Goal: Transaction & Acquisition: Download file/media

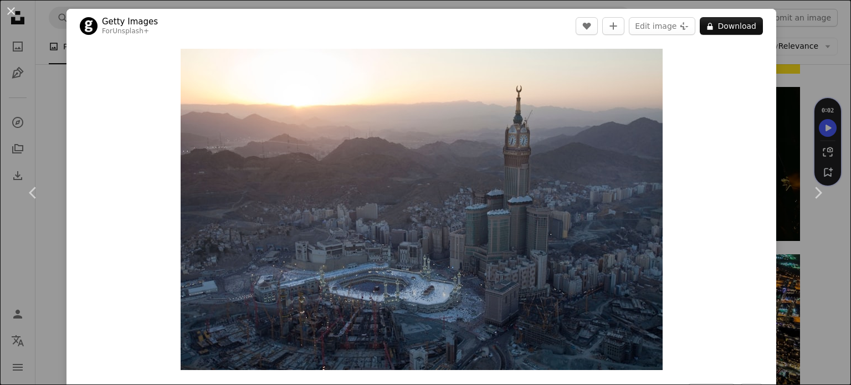
scroll to position [500, 0]
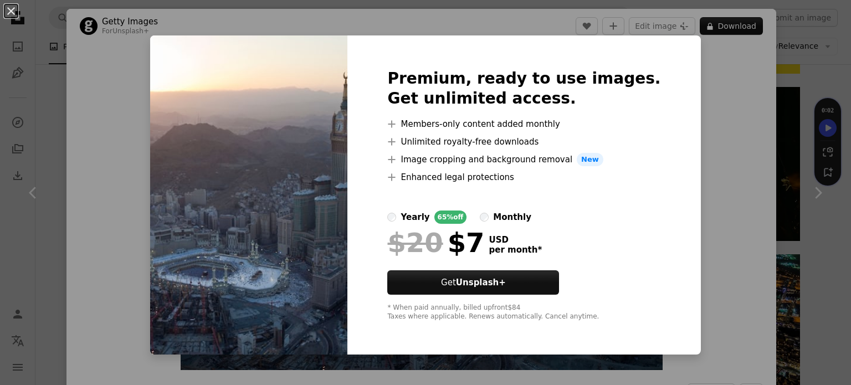
click at [702, 189] on div "An X shape Premium, ready to use images. Get unlimited access. A plus sign Memb…" at bounding box center [425, 192] width 851 height 385
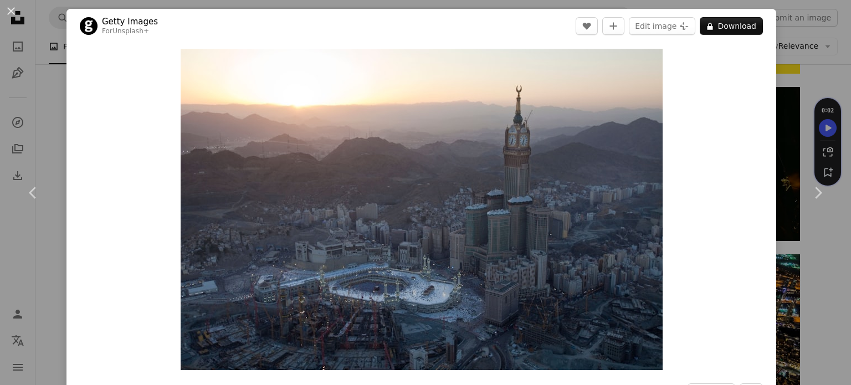
click at [48, 115] on div "An X shape Chevron left Chevron right Getty Images For Unsplash+ A heart A plus…" at bounding box center [425, 192] width 851 height 385
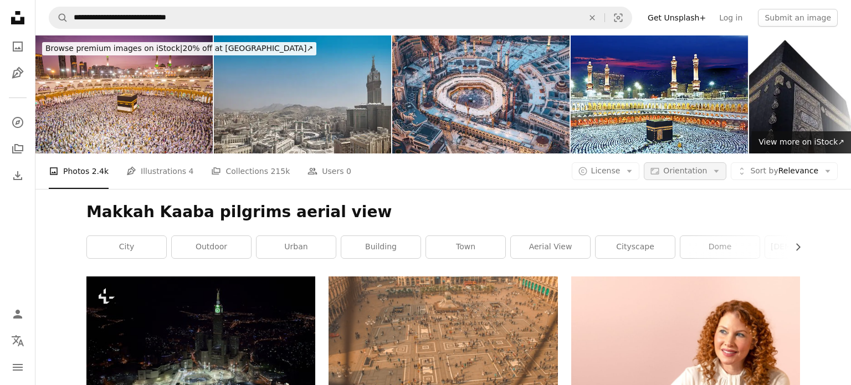
click at [698, 166] on span "Orientation" at bounding box center [685, 170] width 44 height 9
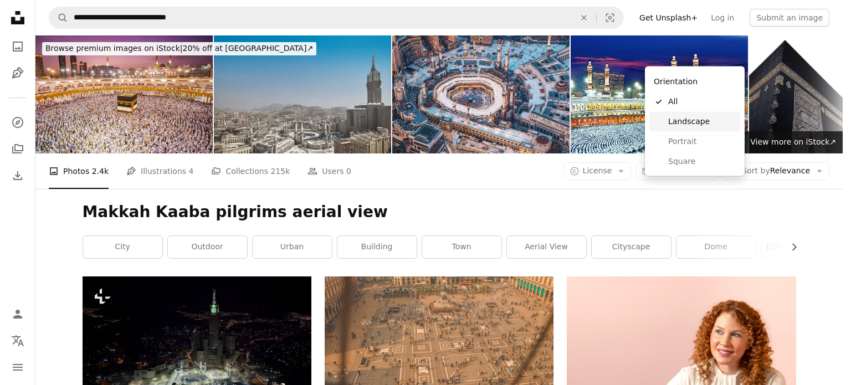
click at [691, 121] on span "Landscape" at bounding box center [702, 121] width 68 height 11
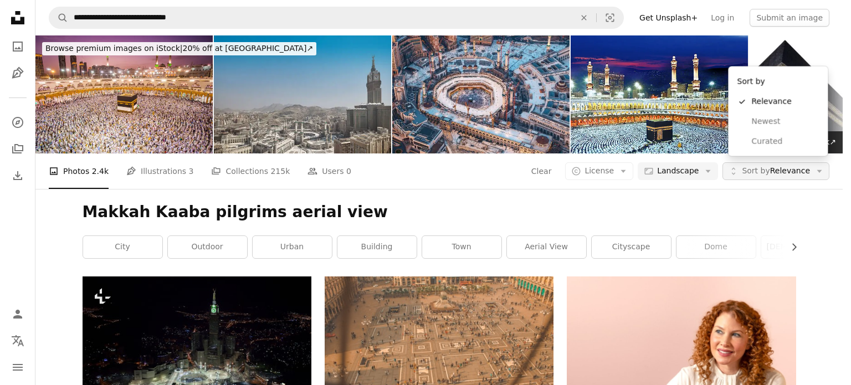
click at [801, 166] on span "Sort by Relevance" at bounding box center [776, 171] width 68 height 11
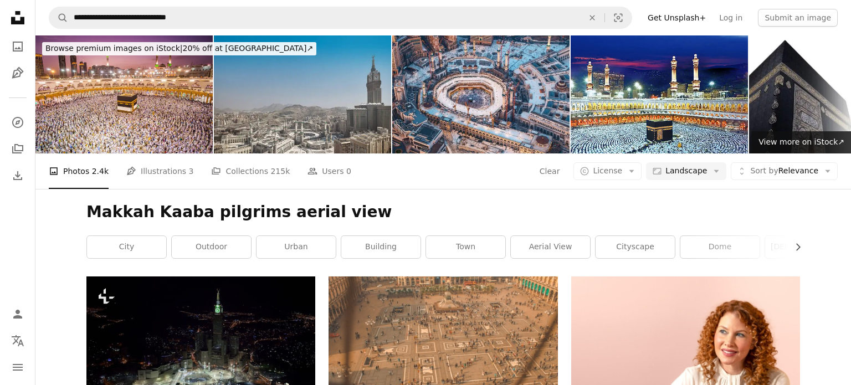
click at [629, 166] on icon "Arrow down" at bounding box center [631, 171] width 10 height 10
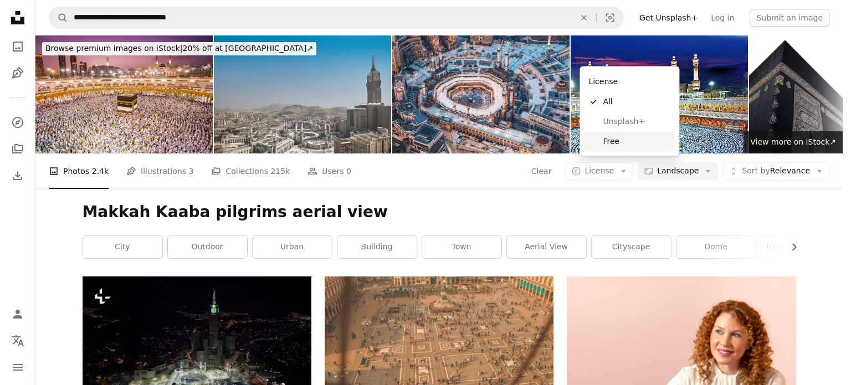
click at [618, 143] on span "Free" at bounding box center [637, 141] width 68 height 11
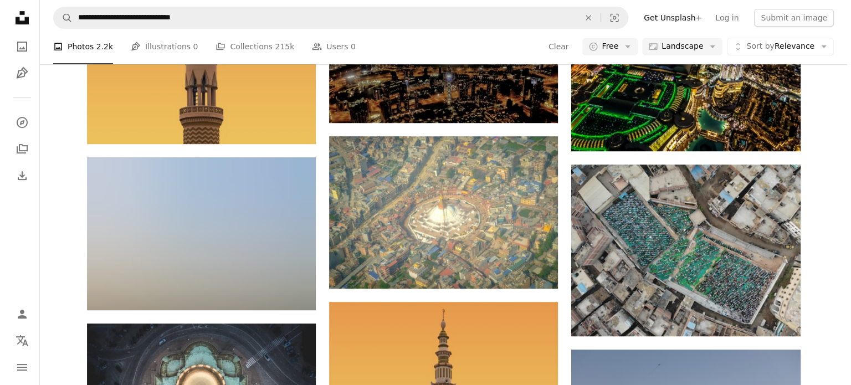
scroll to position [607, 0]
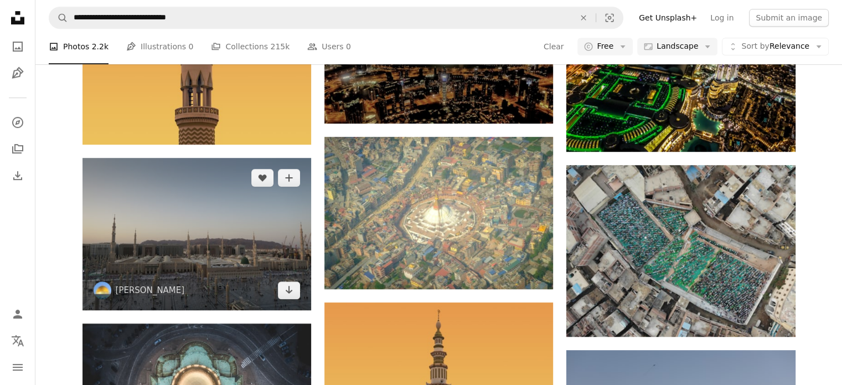
click at [230, 158] on img at bounding box center [197, 234] width 229 height 152
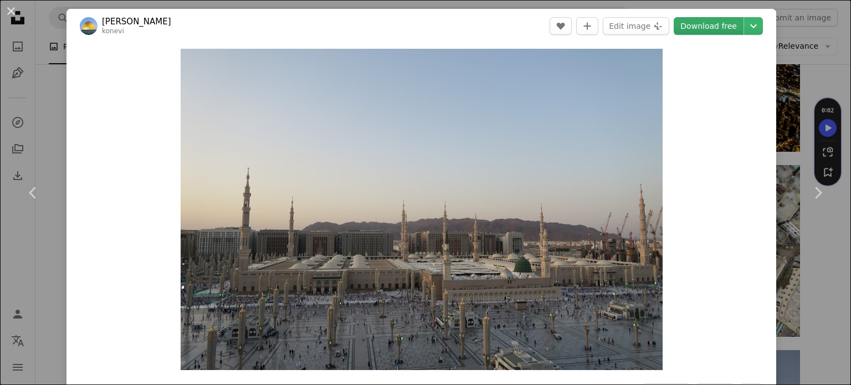
click at [709, 24] on link "Download free" at bounding box center [709, 26] width 70 height 18
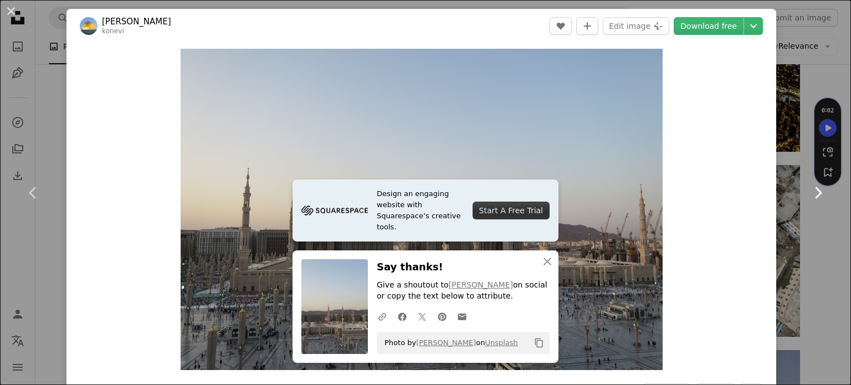
click at [787, 203] on link "Chevron right" at bounding box center [817, 193] width 66 height 106
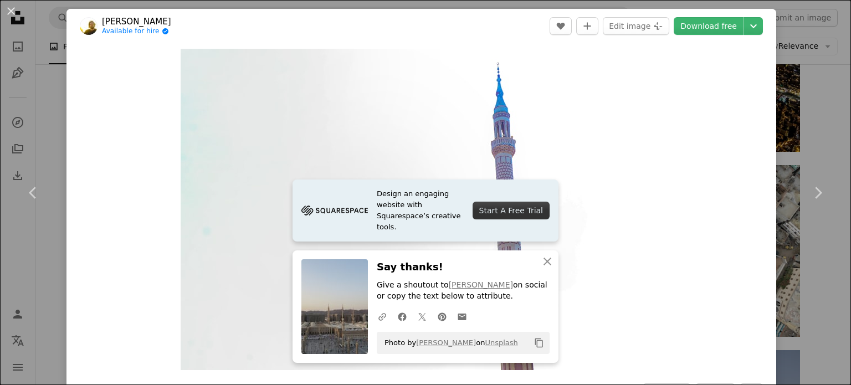
click at [47, 92] on div "An X shape Chevron left Chevron right Design an engaging website with Squarespa…" at bounding box center [425, 192] width 851 height 385
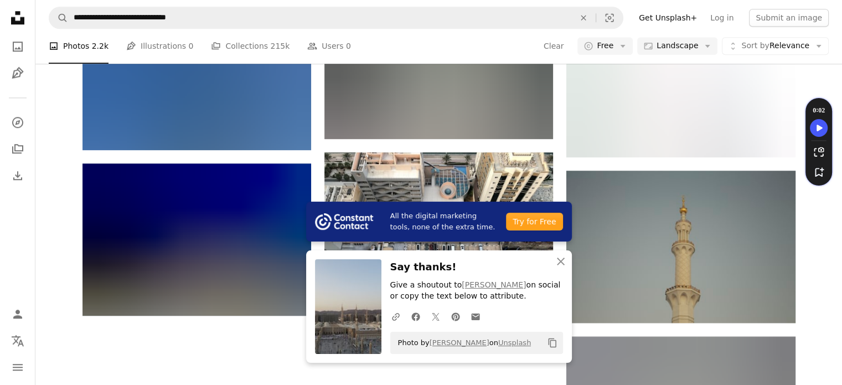
scroll to position [1133, 0]
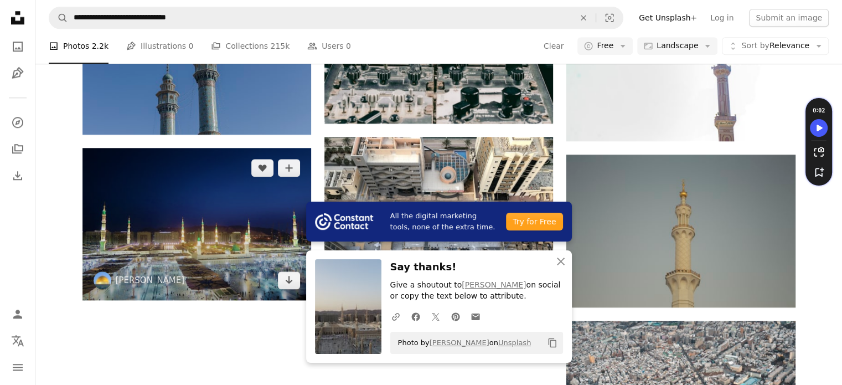
click at [176, 148] on img at bounding box center [197, 224] width 229 height 152
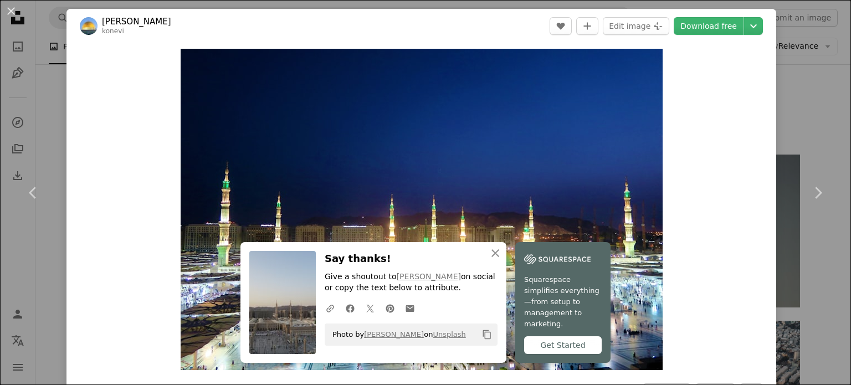
click at [506, 258] on div "An X shape Close Say thanks! Give a shoutout to [PERSON_NAME] on social or copy…" at bounding box center [373, 302] width 266 height 121
click at [502, 258] on icon "An X shape" at bounding box center [495, 252] width 13 height 13
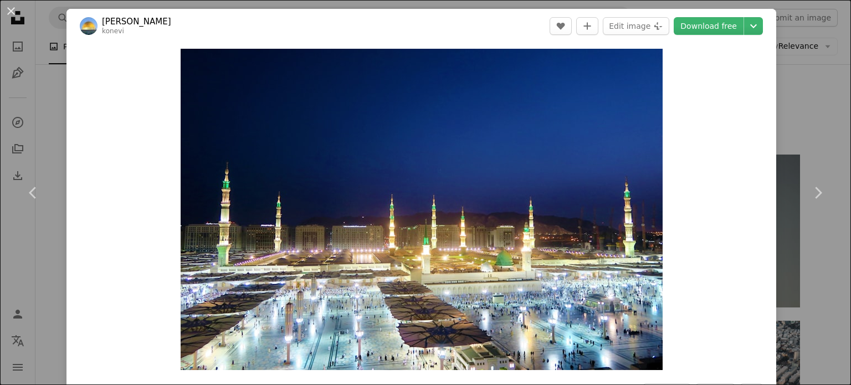
click at [40, 83] on div "An X shape Chevron left Chevron right [PERSON_NAME] konevi A heart A plus sign …" at bounding box center [425, 192] width 851 height 385
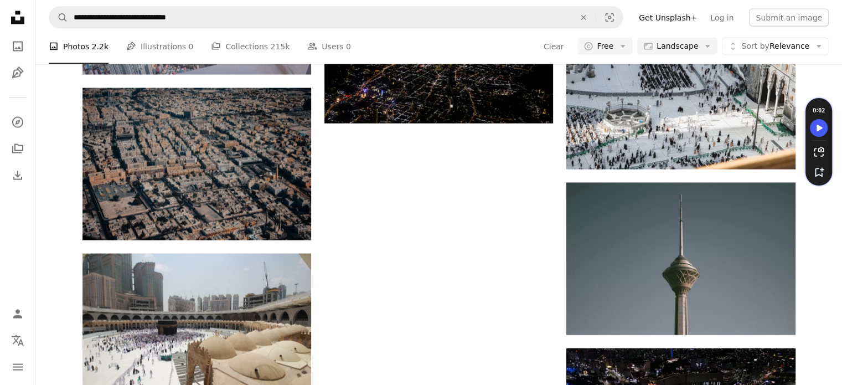
scroll to position [2313, 0]
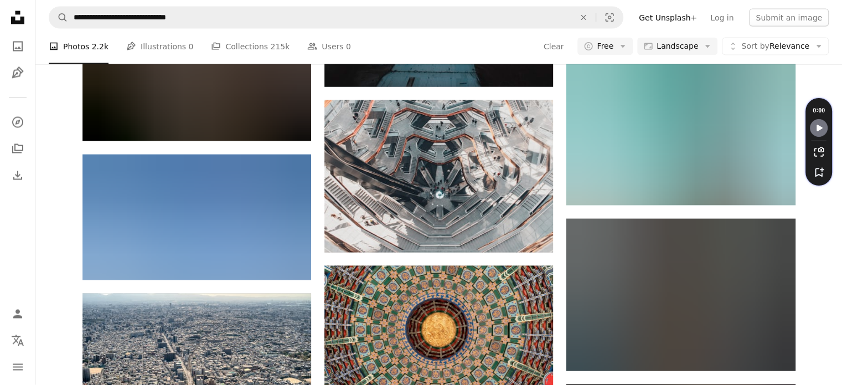
scroll to position [6164, 0]
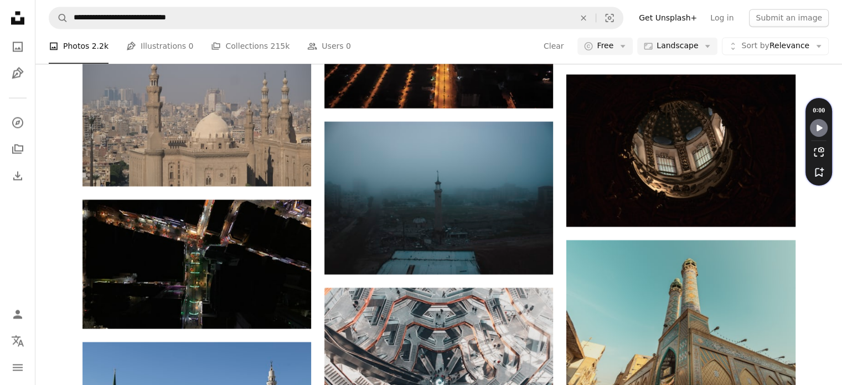
click at [512, 36] on div "A photo Photos 2.2k Pen Tool Illustrations 0 A stack of folders Collections 215…" at bounding box center [439, 46] width 780 height 35
